Goal: Task Accomplishment & Management: Manage account settings

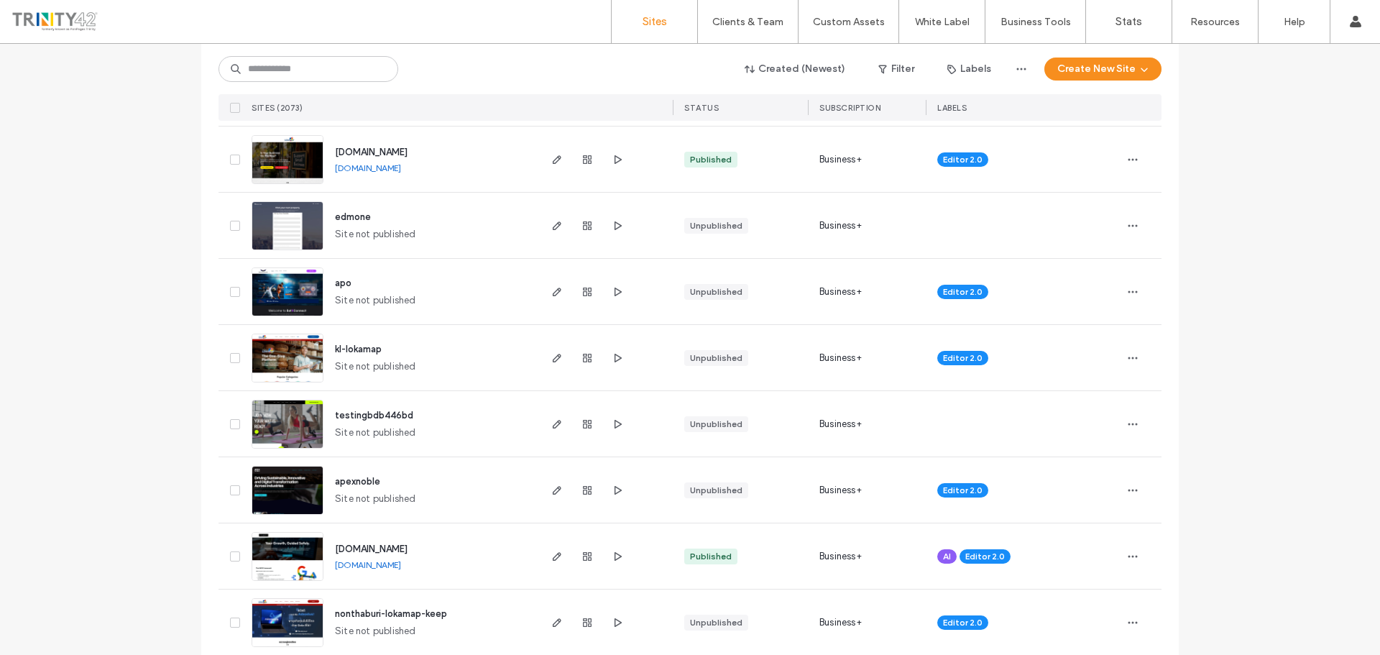
scroll to position [431, 0]
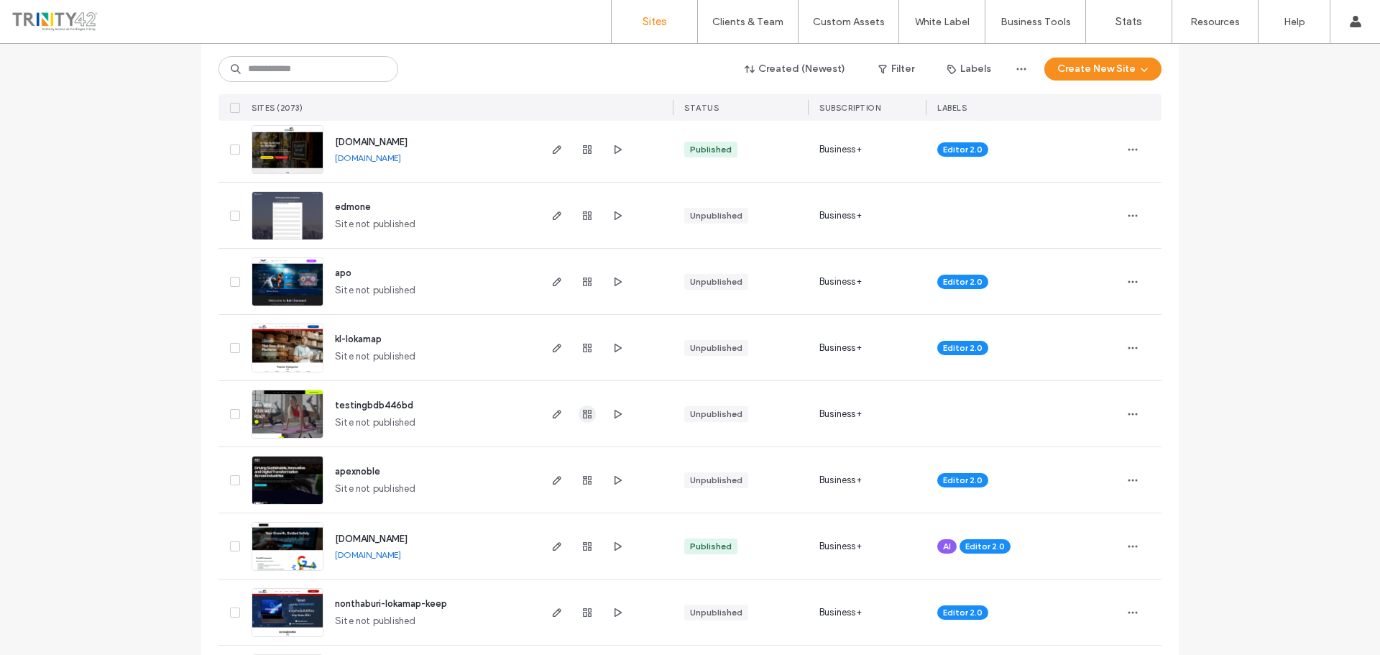
click at [588, 414] on span "button" at bounding box center [587, 413] width 17 height 17
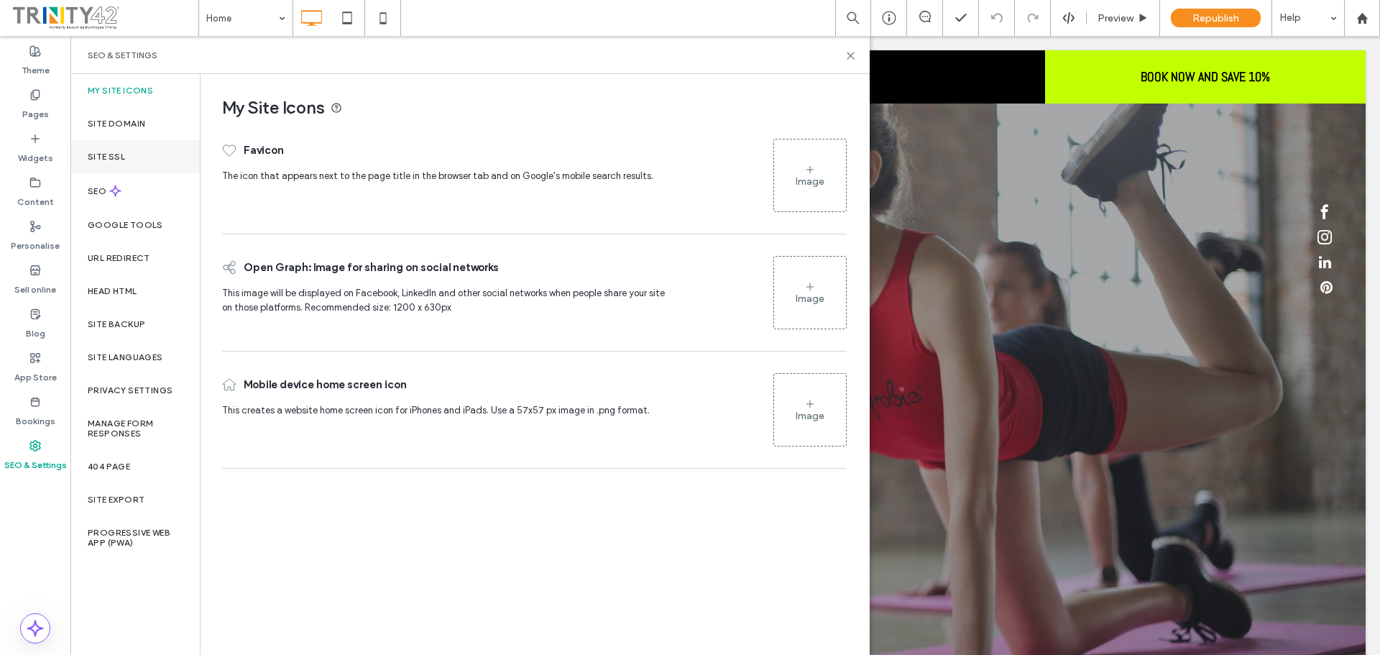
click at [121, 150] on div "Site SSL" at bounding box center [134, 156] width 129 height 33
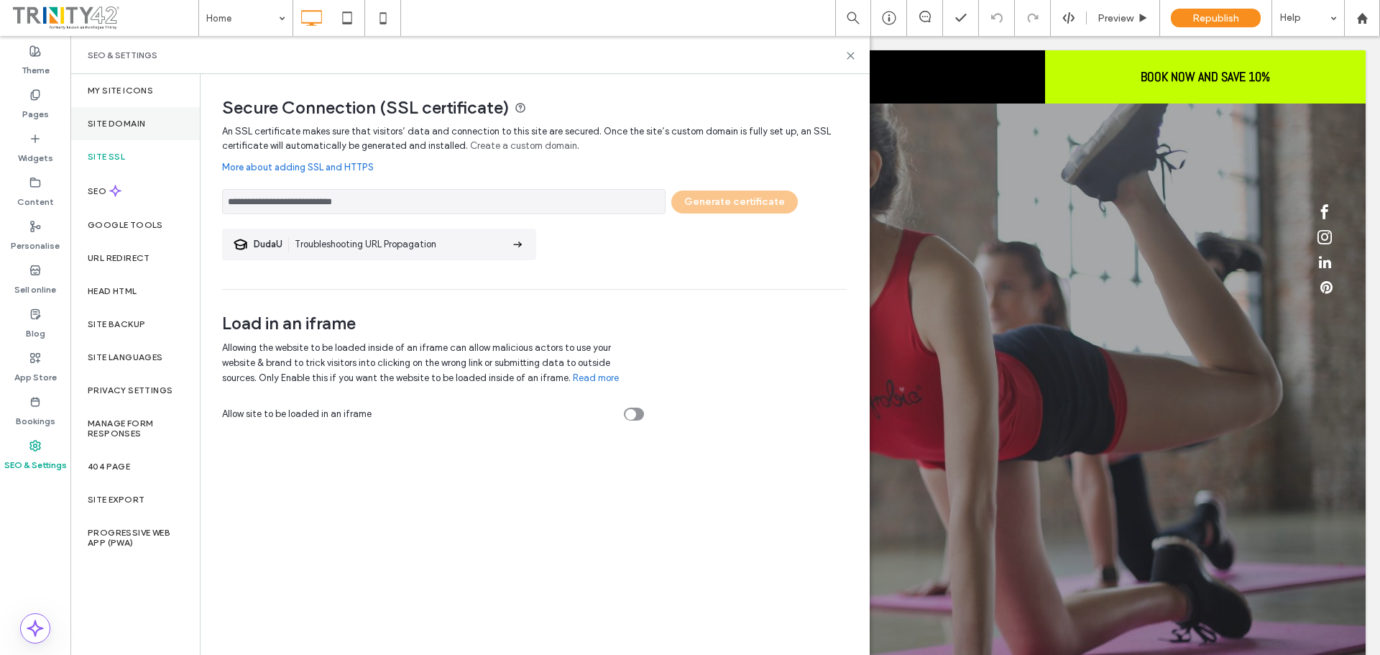
click at [142, 127] on label "Site Domain" at bounding box center [117, 124] width 58 height 10
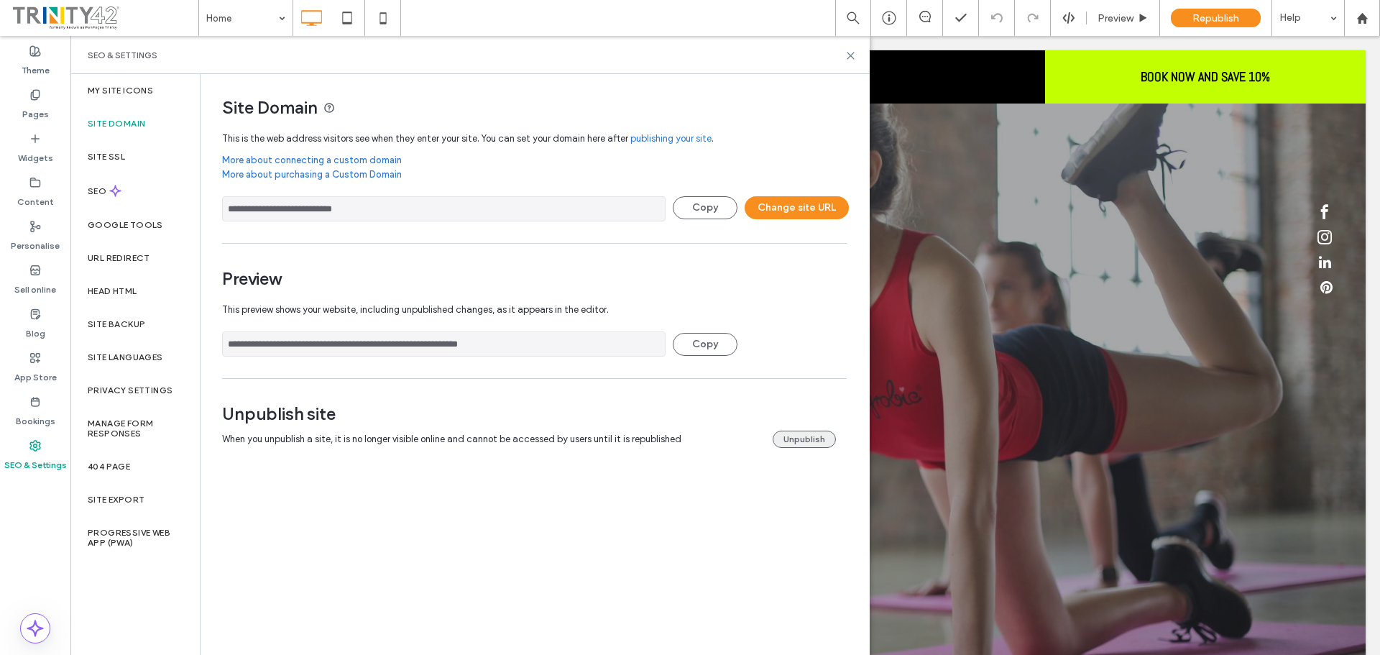
click at [795, 440] on button "Unpublish" at bounding box center [804, 439] width 63 height 17
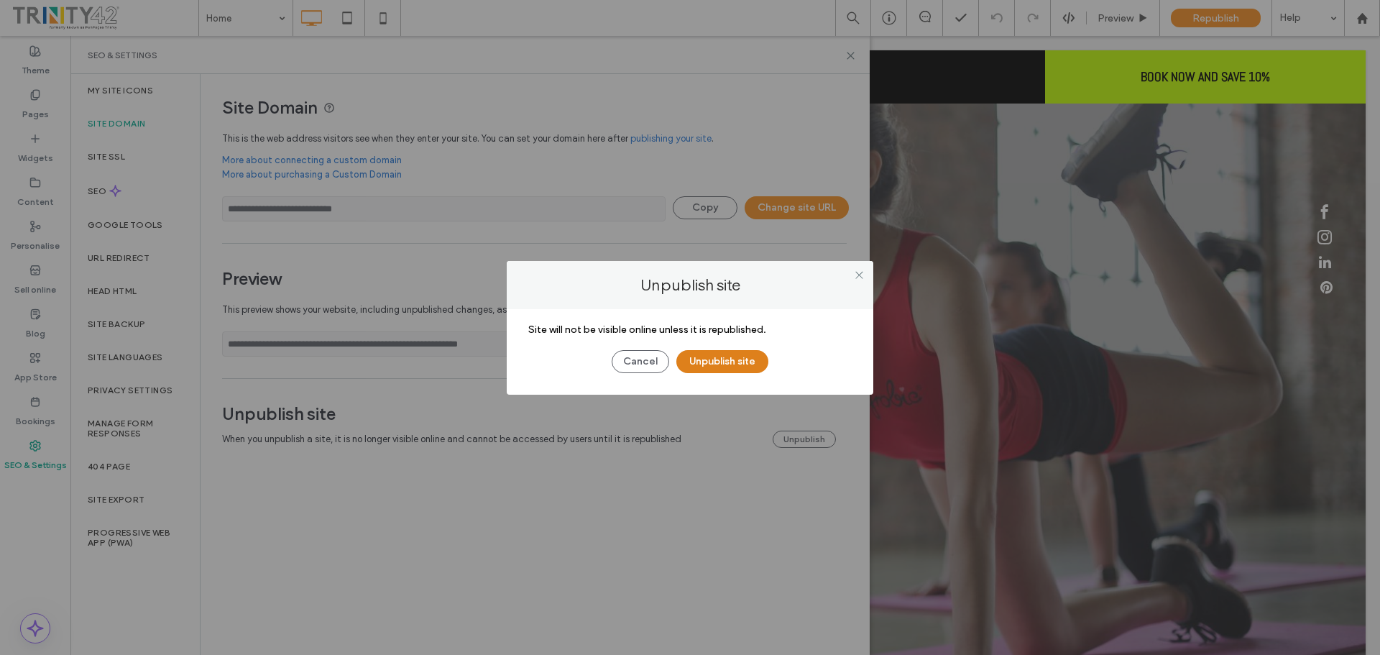
click at [736, 357] on button "Unpublish site" at bounding box center [722, 361] width 92 height 23
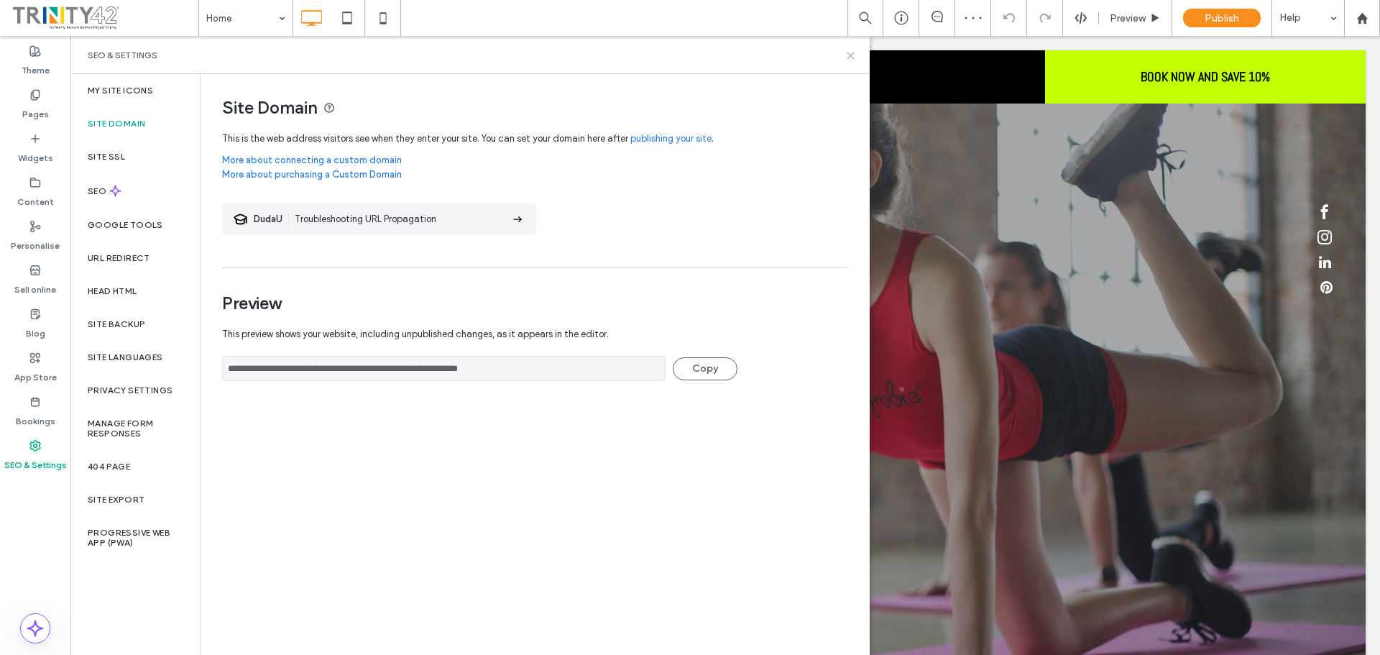
click at [852, 59] on icon at bounding box center [850, 55] width 11 height 11
